Goal: Ask a question

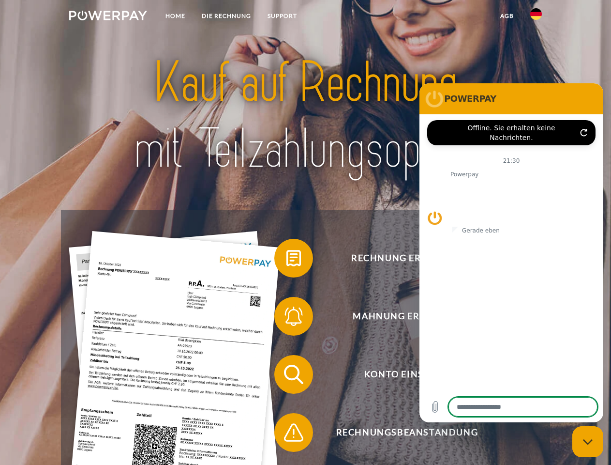
click at [108, 17] on img at bounding box center [108, 16] width 78 height 10
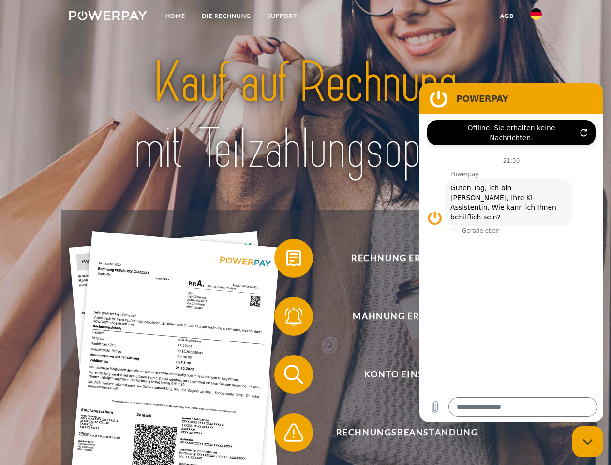
click at [536, 17] on img at bounding box center [536, 14] width 12 height 12
click at [507, 16] on link "agb" at bounding box center [507, 15] width 30 height 17
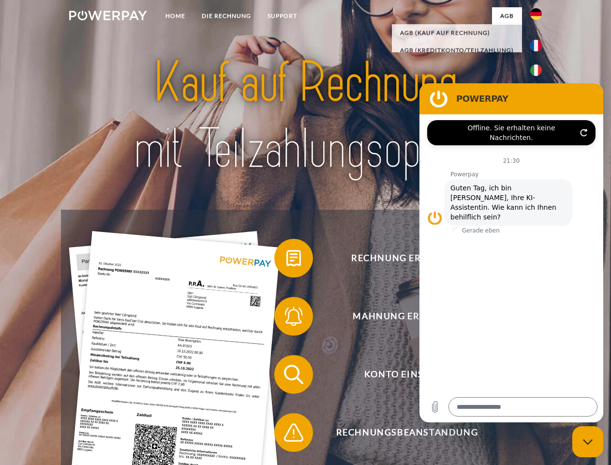
click at [287, 260] on span at bounding box center [279, 258] width 48 height 48
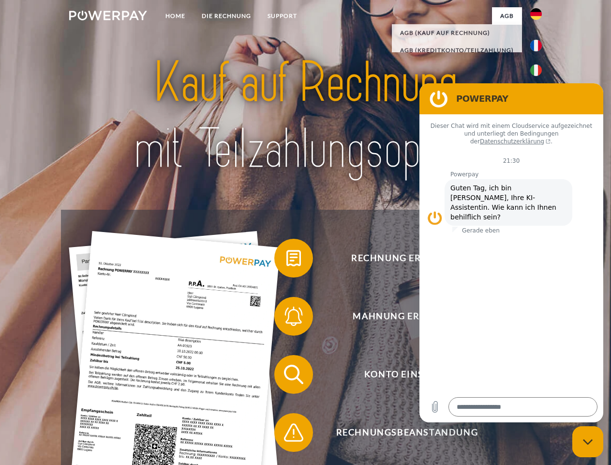
click at [287, 318] on span at bounding box center [279, 316] width 48 height 48
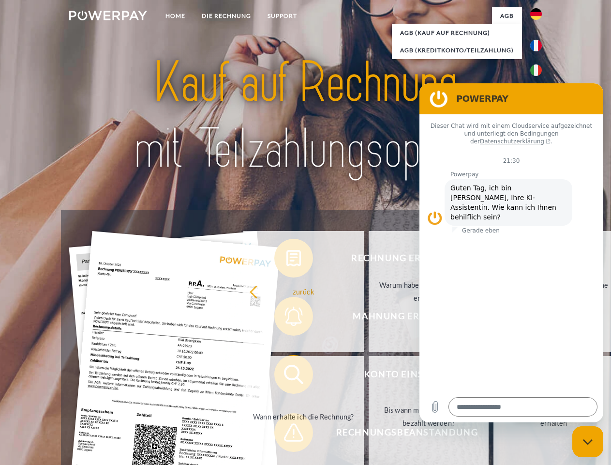
click at [369, 376] on link "Bis wann muss die Rechnung bezahlt werden?" at bounding box center [429, 416] width 121 height 121
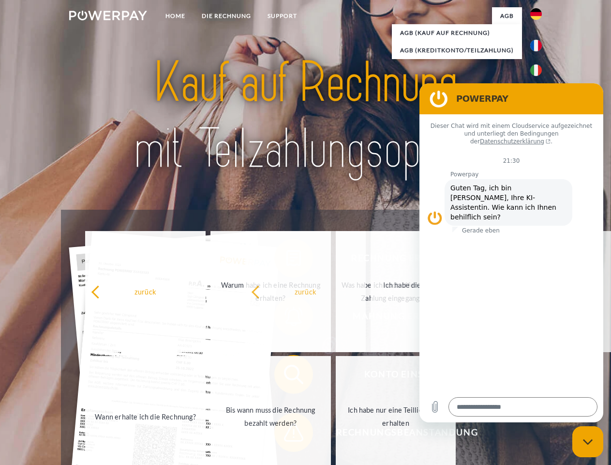
click at [287, 434] on span at bounding box center [279, 432] width 48 height 48
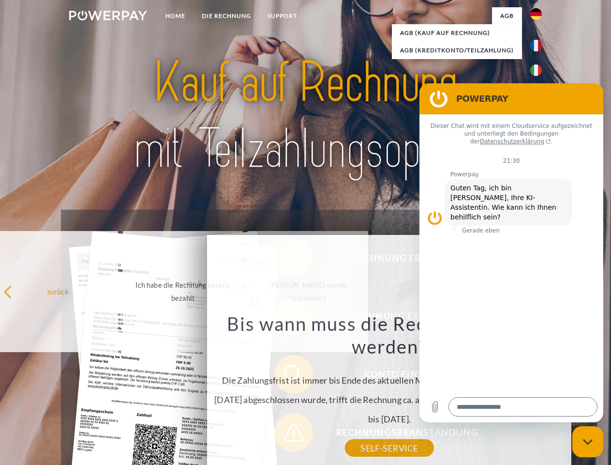
click at [588, 441] on icon "Messaging-Fenster schließen" at bounding box center [588, 441] width 10 height 6
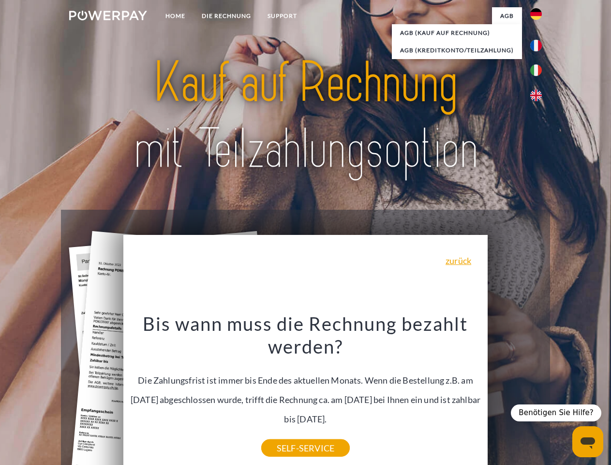
type textarea "*"
